Goal: Transaction & Acquisition: Purchase product/service

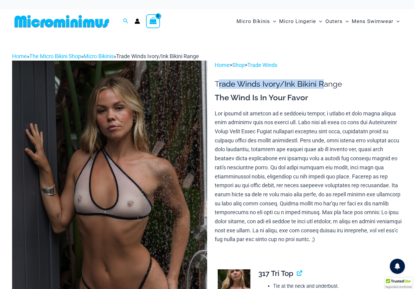
drag, startPoint x: 217, startPoint y: 82, endPoint x: 324, endPoint y: 88, distance: 106.9
click at [324, 88] on h1 "Trade Winds Ivory/Ink Bikini Range" at bounding box center [308, 83] width 187 height 9
click at [323, 87] on h1 "Trade Winds Ivory/Ink Bikini Range" at bounding box center [308, 83] width 187 height 9
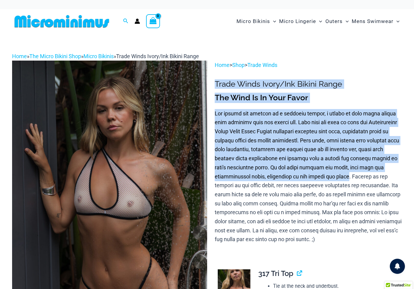
drag, startPoint x: 215, startPoint y: 83, endPoint x: 350, endPoint y: 173, distance: 161.7
copy div "Trade Winds Ivory/Ink Bikini Range The Wind Is In Your Favor You embody the ess…"
drag, startPoint x: 392, startPoint y: 171, endPoint x: 388, endPoint y: 171, distance: 3.3
click at [392, 171] on p at bounding box center [308, 176] width 187 height 135
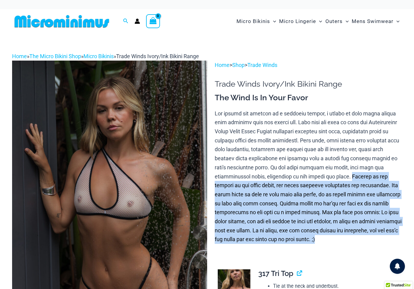
drag, startPoint x: 354, startPoint y: 177, endPoint x: 396, endPoint y: 237, distance: 73.6
click at [396, 237] on p at bounding box center [308, 176] width 187 height 135
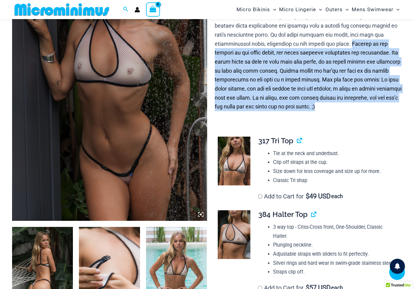
scroll to position [116, 0]
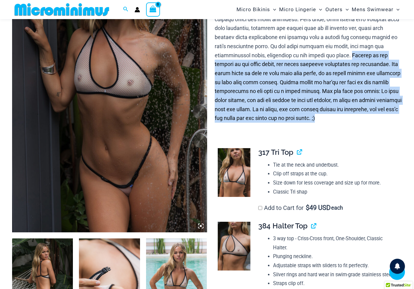
copy p "Wrapped in the essence of the trade winds, you leave everyone starstruck and sp…"
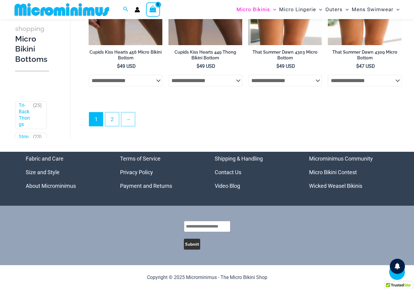
scroll to position [1624, 0]
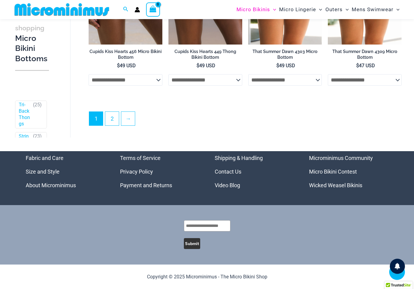
click at [330, 172] on link "Micro Bikini Contest" at bounding box center [333, 171] width 48 height 6
